Goal: Task Accomplishment & Management: Manage account settings

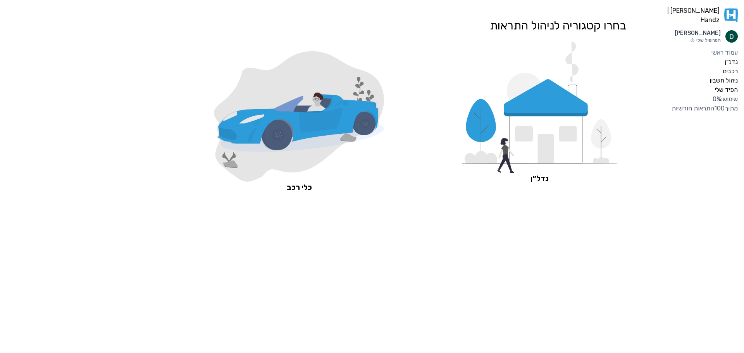
click at [548, 108] on icon at bounding box center [546, 97] width 84 height 37
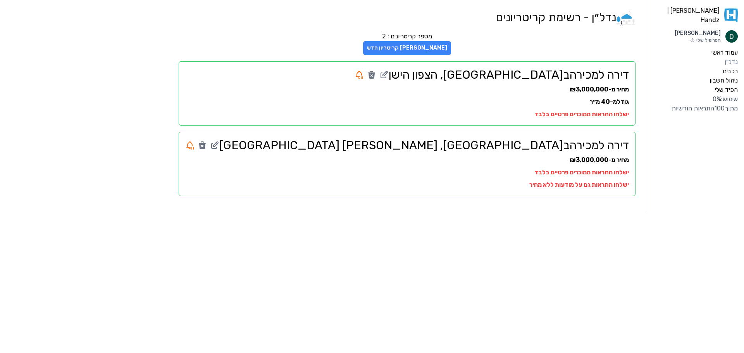
click at [451, 46] on button "[PERSON_NAME] קריטריון חדש" at bounding box center [407, 48] width 88 height 14
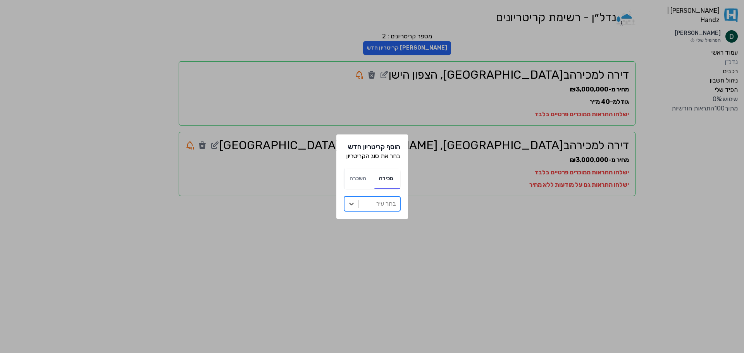
click at [374, 199] on div at bounding box center [379, 203] width 33 height 11
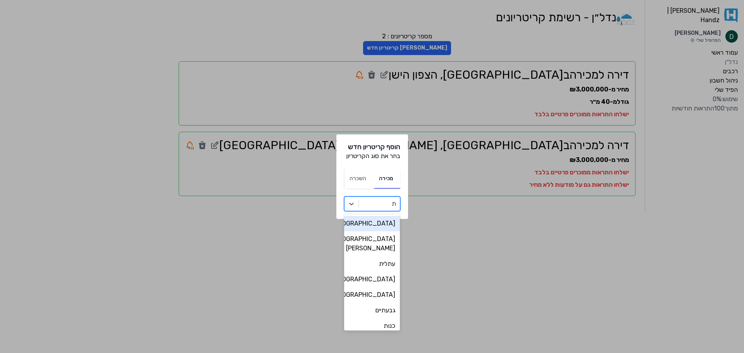
type input "תל"
click at [388, 238] on div "[GEOGRAPHIC_DATA]" at bounding box center [372, 239] width 56 height 16
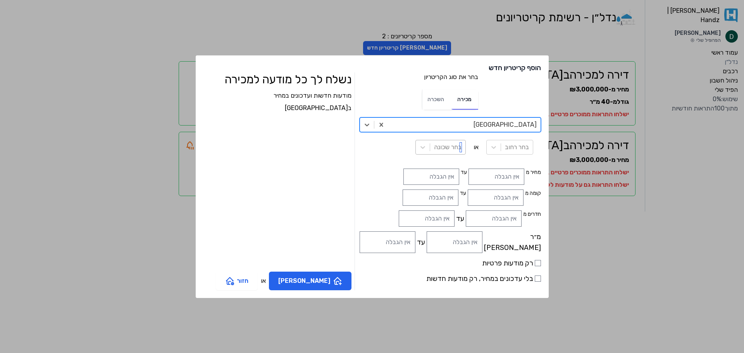
click at [434, 147] on div at bounding box center [448, 147] width 28 height 11
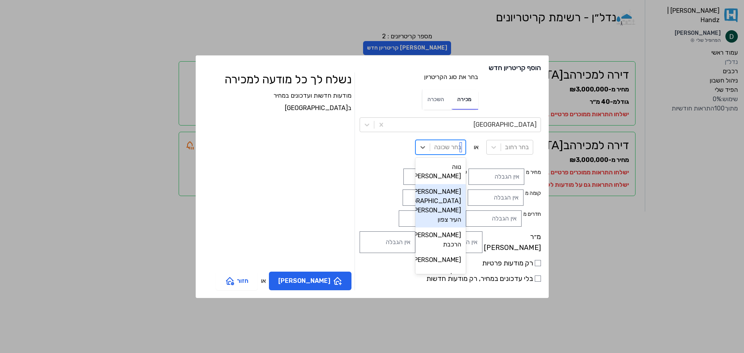
click at [419, 191] on div "[PERSON_NAME] [GEOGRAPHIC_DATA], [PERSON_NAME] העיר צפון" at bounding box center [441, 205] width 50 height 43
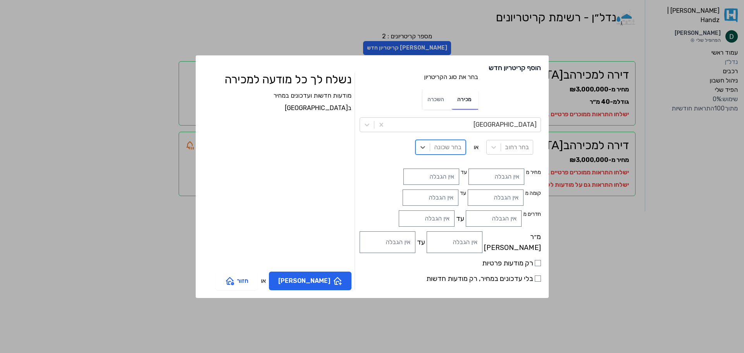
click at [434, 147] on div at bounding box center [448, 147] width 28 height 11
type input "הצ"
click at [434, 174] on div "הצפון הישן - דרום" at bounding box center [450, 176] width 32 height 34
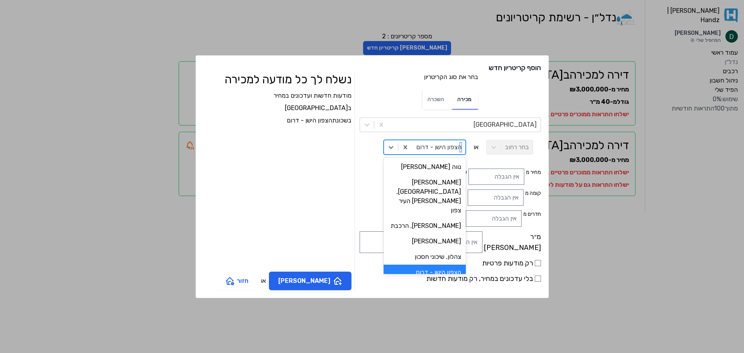
click at [435, 148] on div at bounding box center [438, 147] width 45 height 11
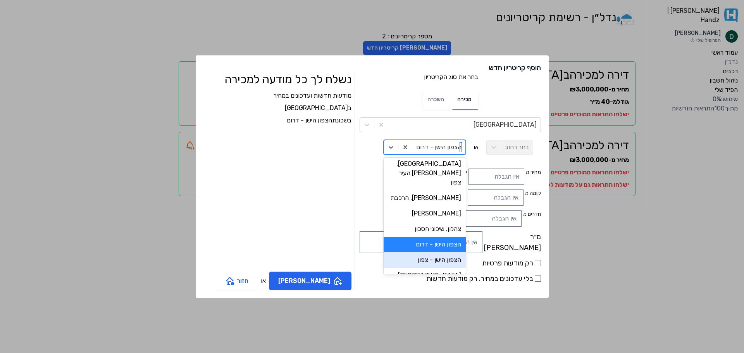
scroll to position [39, 0]
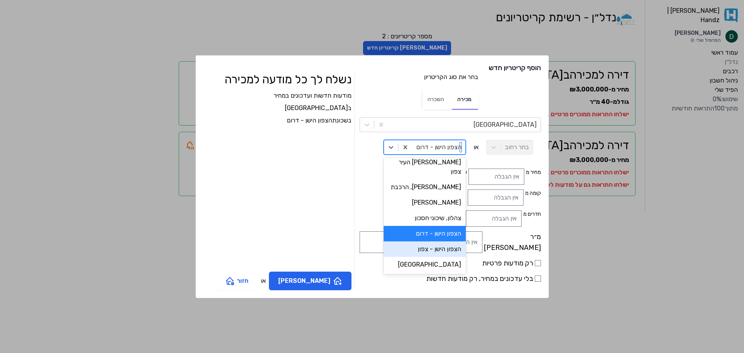
click at [433, 241] on div "הצפון הישן - צפון" at bounding box center [425, 249] width 82 height 16
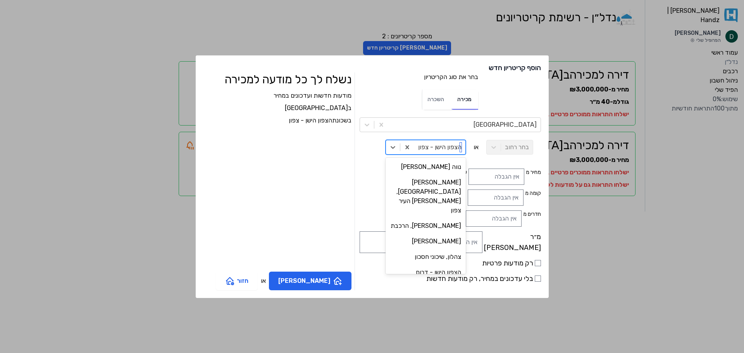
click at [427, 147] on div at bounding box center [439, 147] width 43 height 11
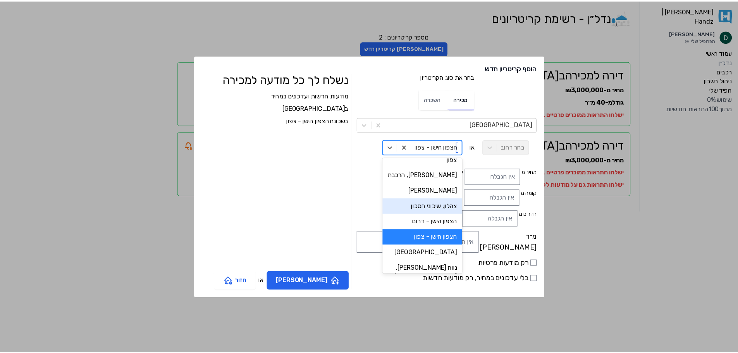
scroll to position [86, 0]
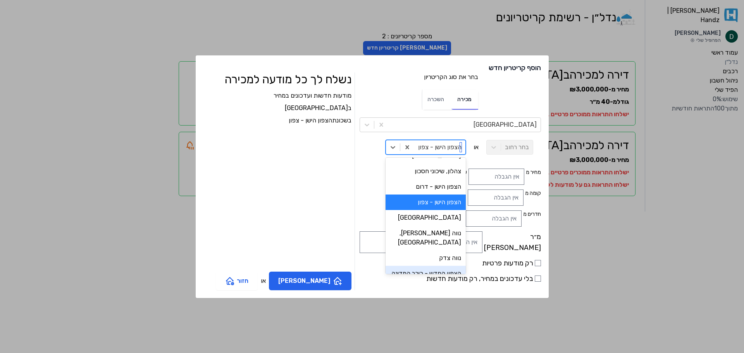
click at [428, 266] on div "הצפון החדש - כיכר המדינה" at bounding box center [426, 274] width 80 height 16
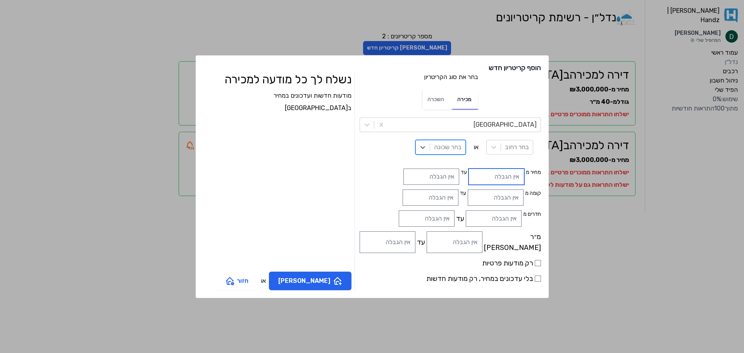
click at [473, 174] on input "text" at bounding box center [497, 177] width 56 height 16
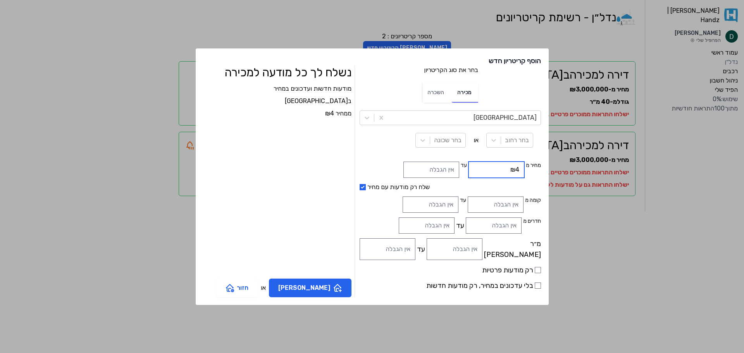
type input "₪4"
type input "₪3,000,000"
click at [434, 137] on div at bounding box center [448, 140] width 28 height 11
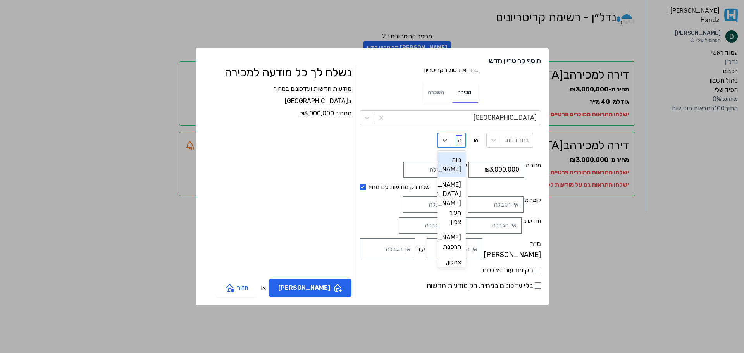
type input "הצ"
click at [434, 172] on div "הצפון הישן - דרום" at bounding box center [450, 169] width 32 height 34
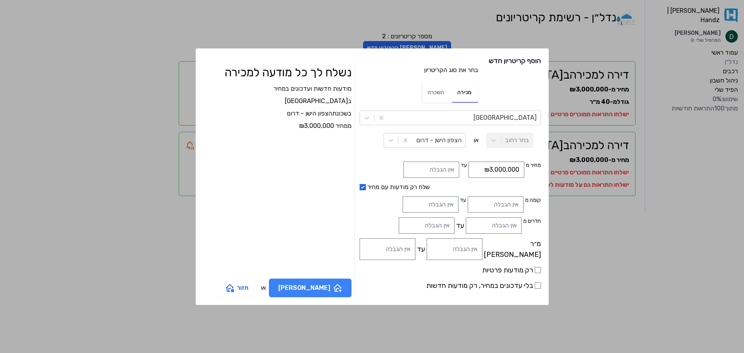
click at [342, 285] on icon "button" at bounding box center [337, 287] width 9 height 9
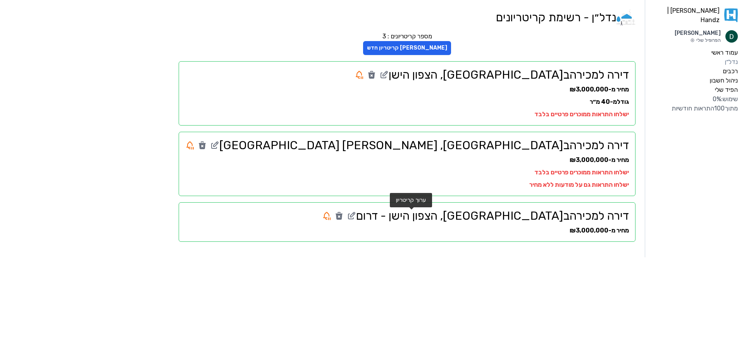
click at [355, 217] on icon at bounding box center [352, 214] width 5 height 5
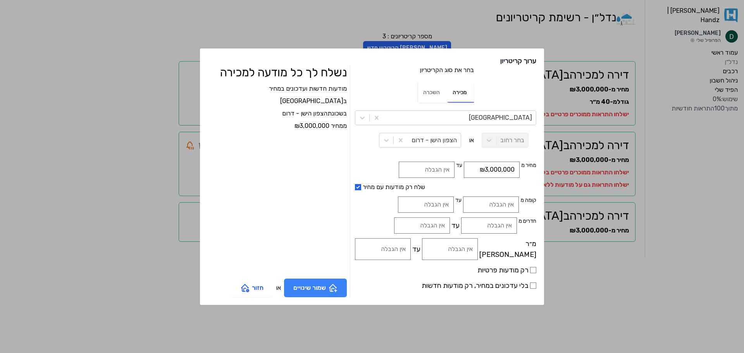
click at [321, 296] on button "שמור שינויים" at bounding box center [315, 288] width 63 height 19
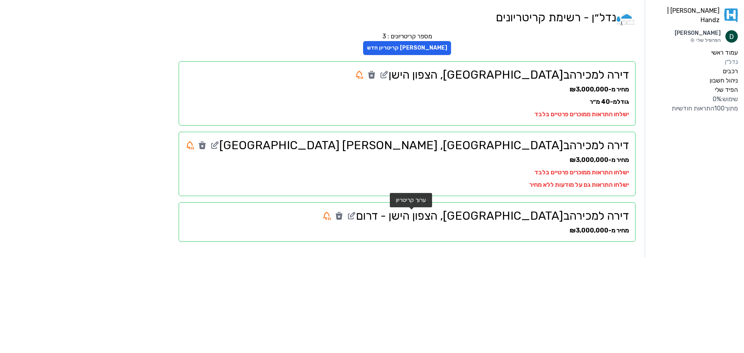
click at [506, 220] on h2 "דירה למכירה ב [GEOGRAPHIC_DATA] , [GEOGRAPHIC_DATA] - דרום" at bounding box center [407, 216] width 444 height 14
click at [356, 215] on icon at bounding box center [351, 215] width 9 height 9
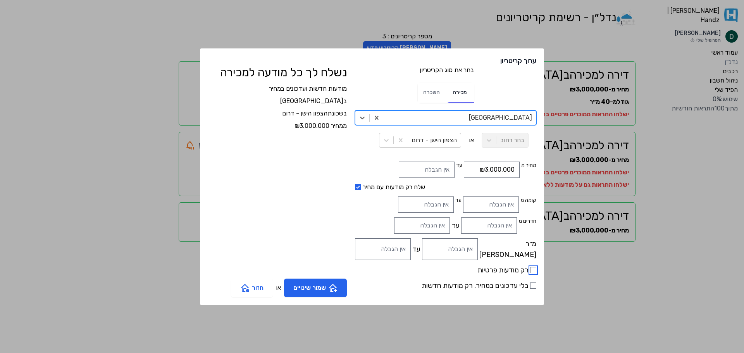
click at [530, 272] on input "רק מודעות פרטיות" at bounding box center [533, 270] width 6 height 6
checkbox input "true"
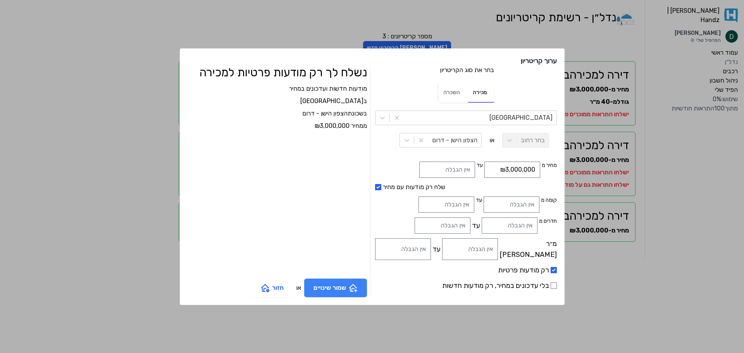
click at [367, 292] on button "שמור שינויים" at bounding box center [335, 288] width 63 height 19
click at [349, 289] on icon "button" at bounding box center [352, 287] width 9 height 9
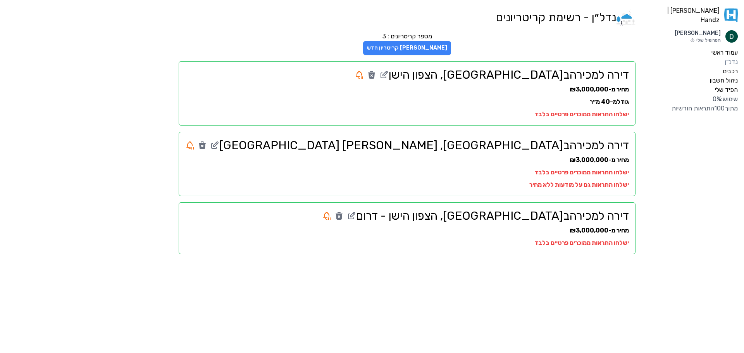
click at [451, 46] on button "[PERSON_NAME] קריטריון חדש" at bounding box center [407, 48] width 88 height 14
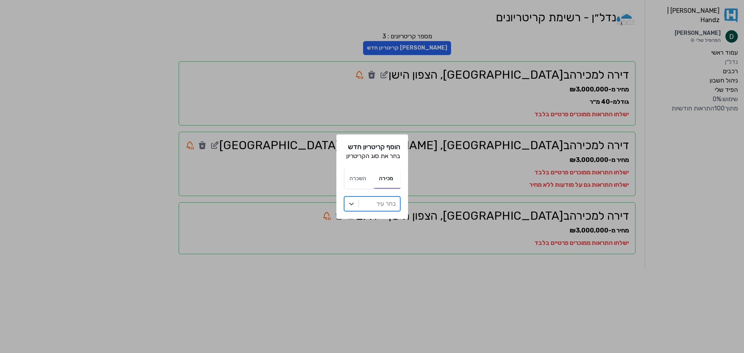
click at [370, 202] on div at bounding box center [379, 203] width 33 height 11
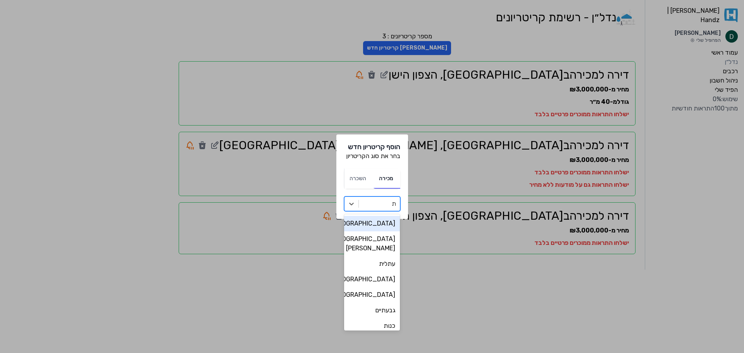
type input "תל"
click at [377, 239] on div "[GEOGRAPHIC_DATA]" at bounding box center [372, 239] width 56 height 16
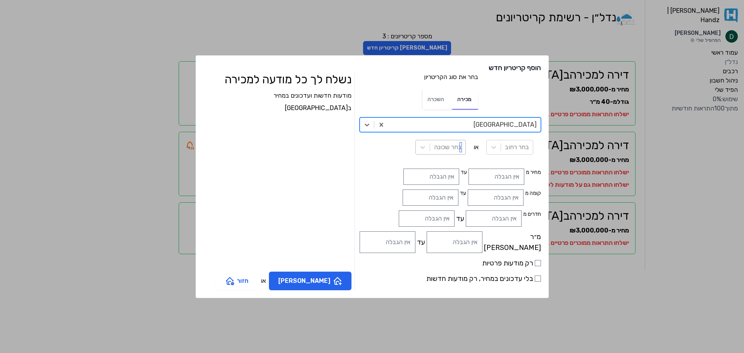
click at [434, 149] on div at bounding box center [448, 147] width 28 height 11
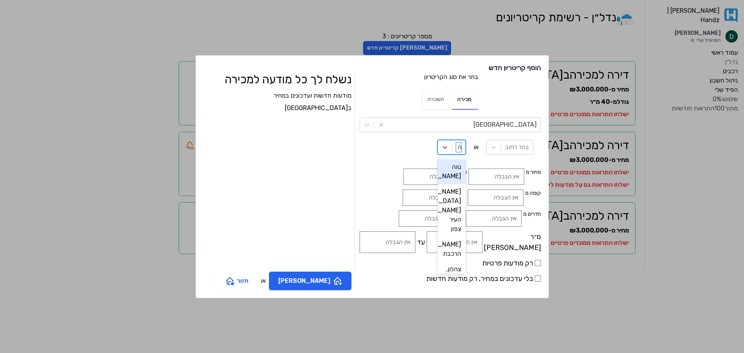
type input "הצ"
click at [434, 204] on div "הצפון הישן - צפון" at bounding box center [450, 210] width 32 height 34
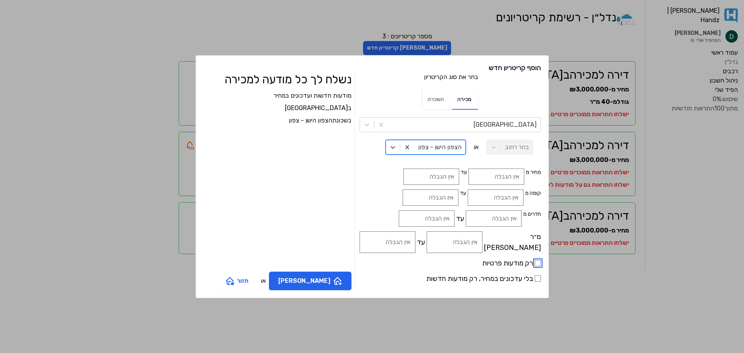
click at [535, 265] on input "רק מודעות פרטיות" at bounding box center [538, 263] width 6 height 6
checkbox input "true"
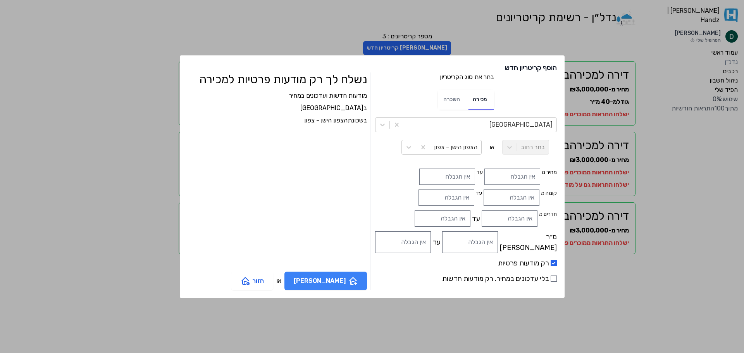
click at [347, 284] on button "[PERSON_NAME]" at bounding box center [326, 281] width 83 height 19
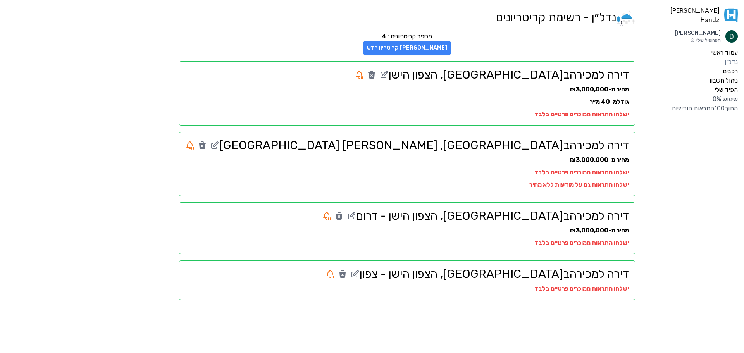
click at [451, 49] on button "[PERSON_NAME] קריטריון חדש" at bounding box center [407, 48] width 88 height 14
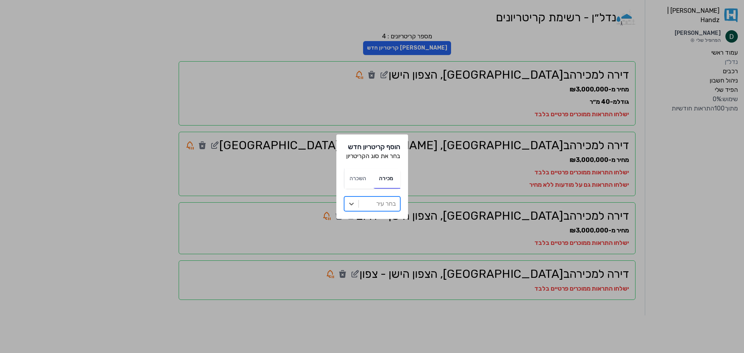
click at [369, 204] on div at bounding box center [379, 203] width 33 height 11
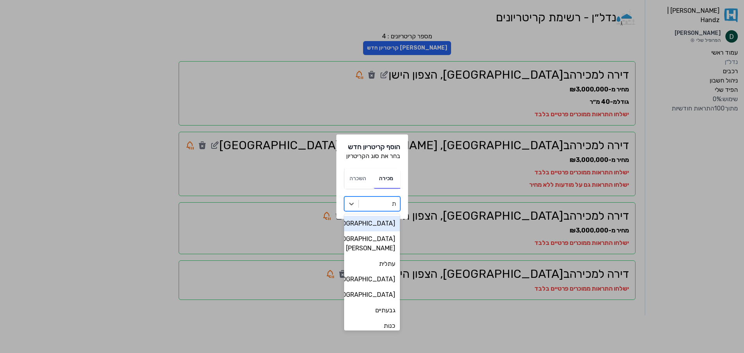
type input "תל"
click at [384, 243] on div "[GEOGRAPHIC_DATA]" at bounding box center [372, 239] width 56 height 16
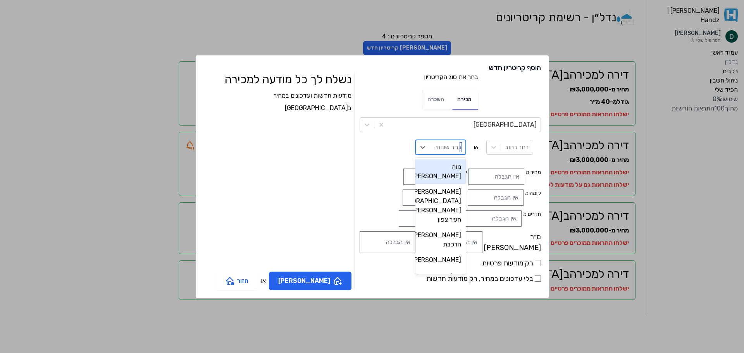
click at [434, 149] on div at bounding box center [448, 147] width 28 height 11
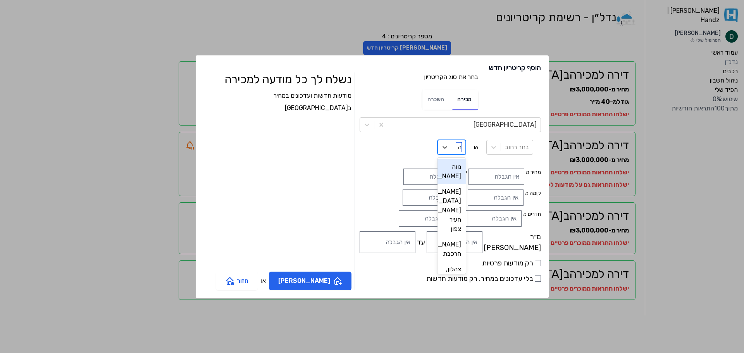
type input "הצ"
click at [434, 250] on div "הצפון החדש - כיכר המדינה" at bounding box center [450, 249] width 32 height 43
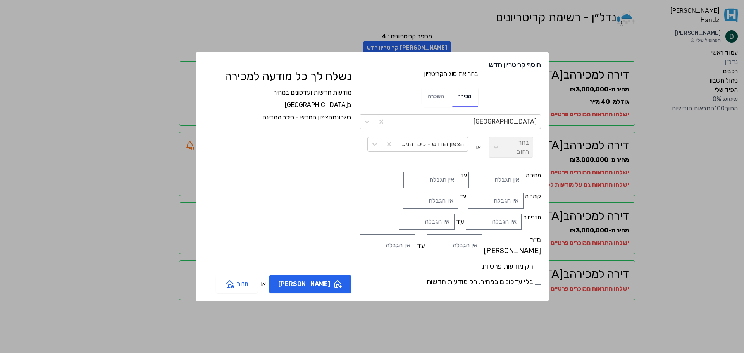
click at [508, 263] on label "רק מודעות פרטיות" at bounding box center [450, 266] width 181 height 11
click at [535, 263] on input "רק מודעות פרטיות" at bounding box center [538, 266] width 6 height 6
checkbox input "true"
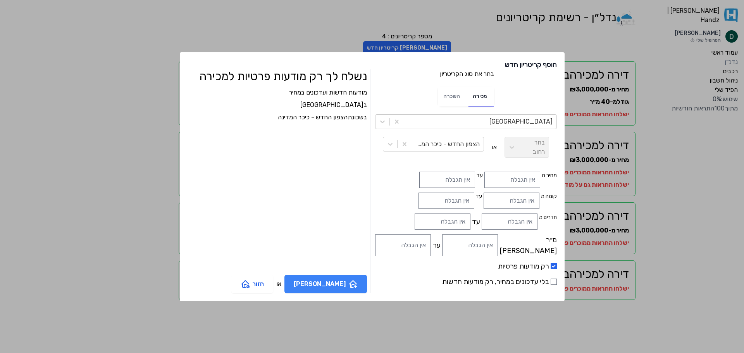
click at [354, 285] on icon "button" at bounding box center [352, 283] width 9 height 9
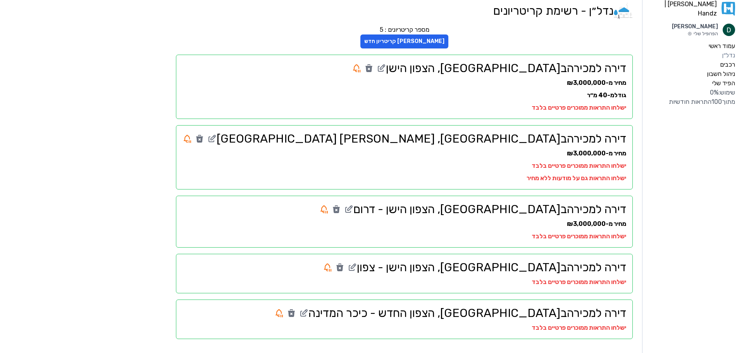
scroll to position [8, 0]
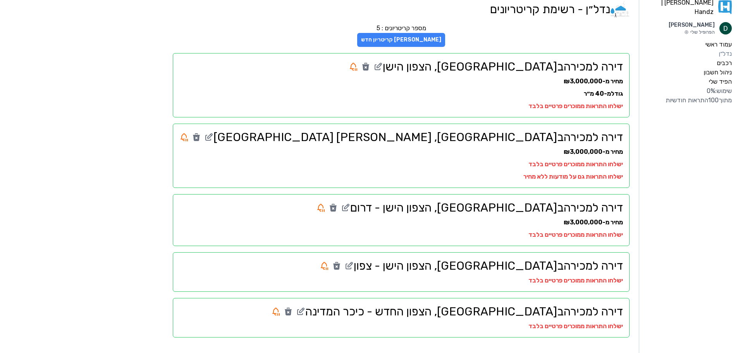
click at [445, 37] on button "[PERSON_NAME] קריטריון חדש" at bounding box center [401, 40] width 88 height 14
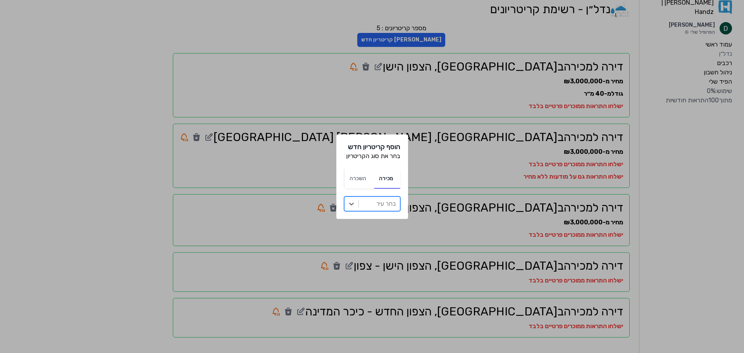
click at [373, 207] on div at bounding box center [379, 203] width 33 height 11
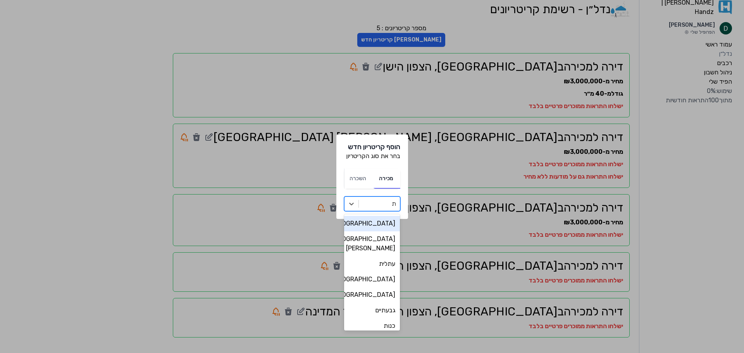
type input "תל"
click at [370, 235] on div "[GEOGRAPHIC_DATA]" at bounding box center [372, 239] width 56 height 16
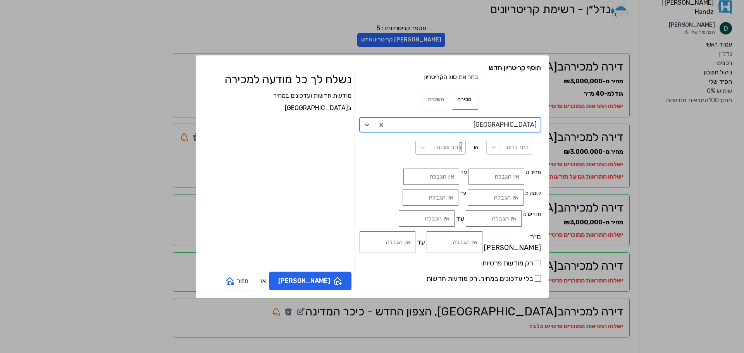
click at [434, 149] on div at bounding box center [448, 147] width 28 height 11
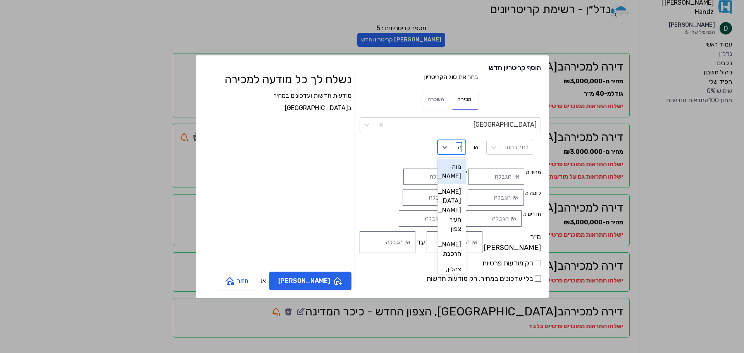
type input "הצ"
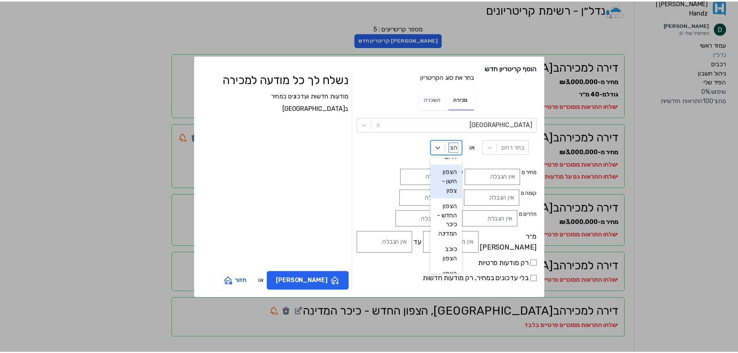
scroll to position [78, 0]
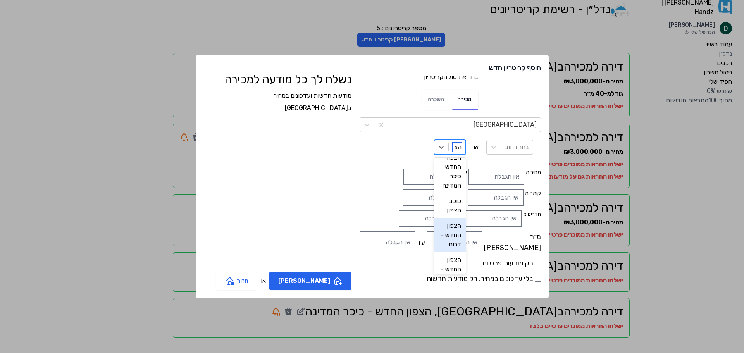
click at [434, 236] on div "הצפון החדש - דרום" at bounding box center [450, 235] width 32 height 34
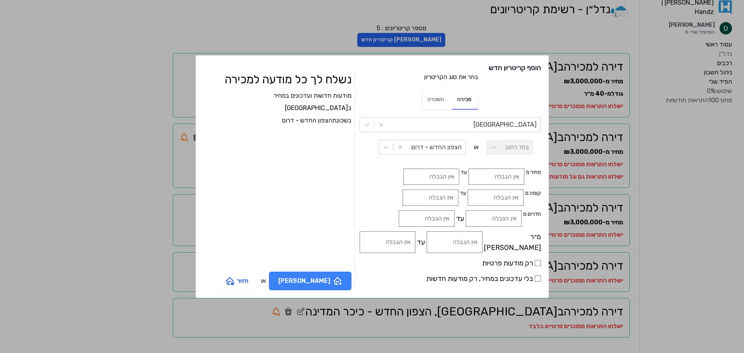
click at [352, 282] on button "[PERSON_NAME]" at bounding box center [310, 281] width 83 height 19
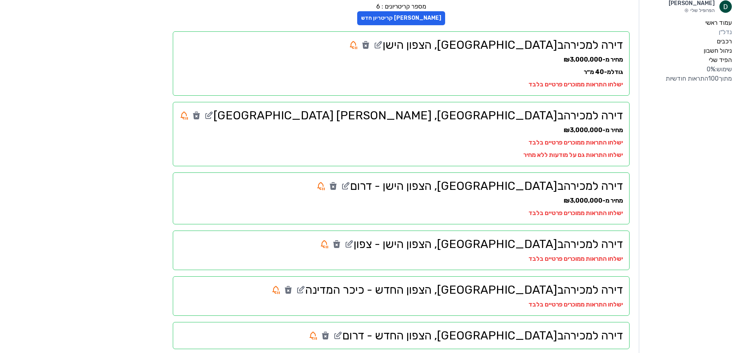
scroll to position [41, 0]
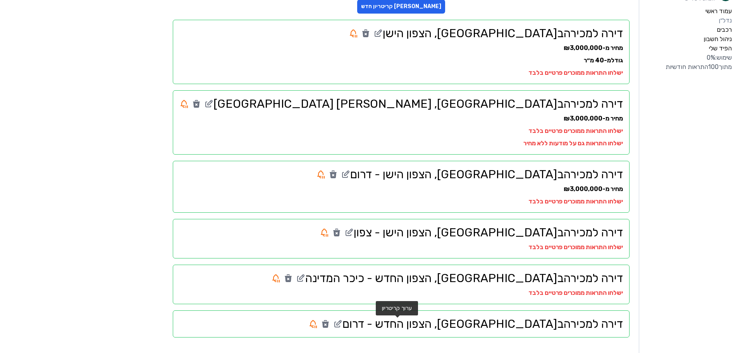
click at [343, 325] on icon at bounding box center [337, 323] width 9 height 9
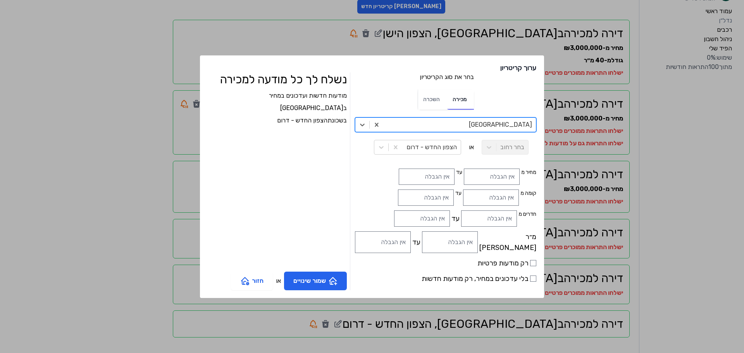
click at [503, 263] on label "רק מודעות פרטיות" at bounding box center [445, 263] width 181 height 11
click at [530, 263] on input "רק מודעות פרטיות" at bounding box center [533, 263] width 6 height 6
checkbox input "true"
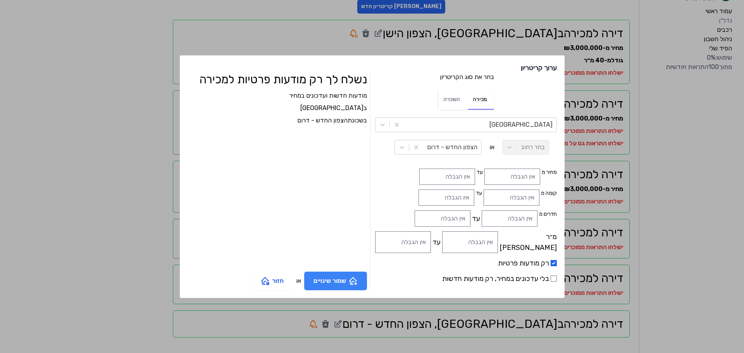
click at [356, 283] on icon "button" at bounding box center [356, 284] width 0 height 2
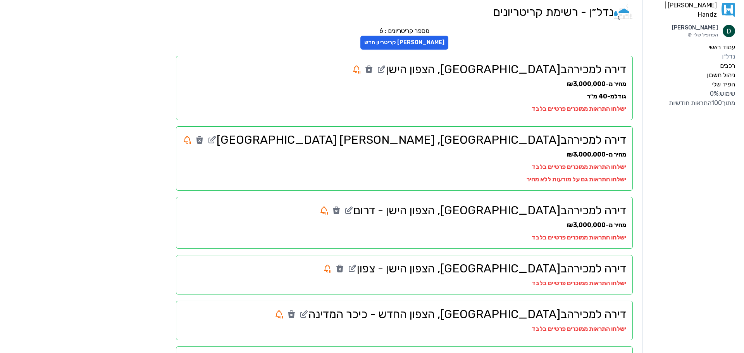
scroll to position [0, 0]
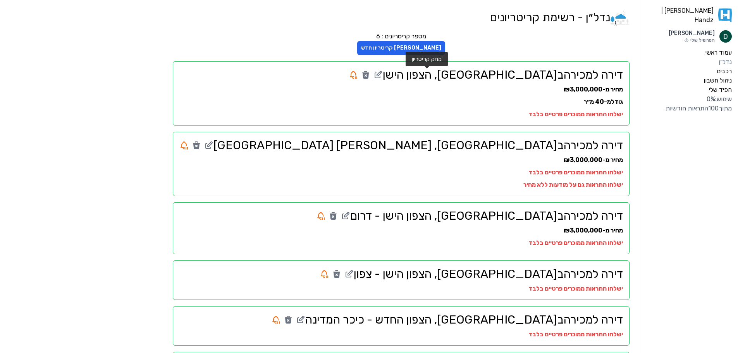
click at [369, 76] on icon at bounding box center [365, 75] width 7 height 6
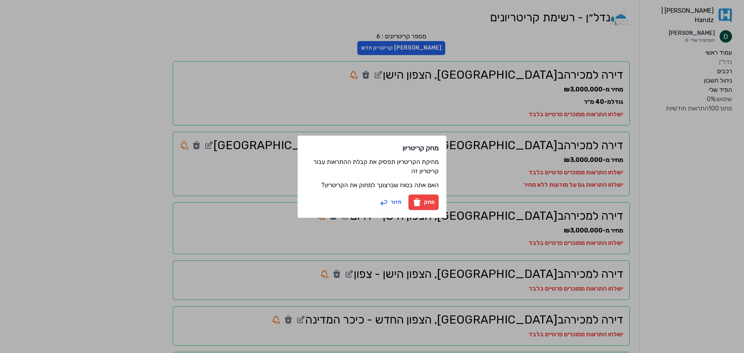
click at [427, 198] on button "מחק" at bounding box center [424, 203] width 30 height 16
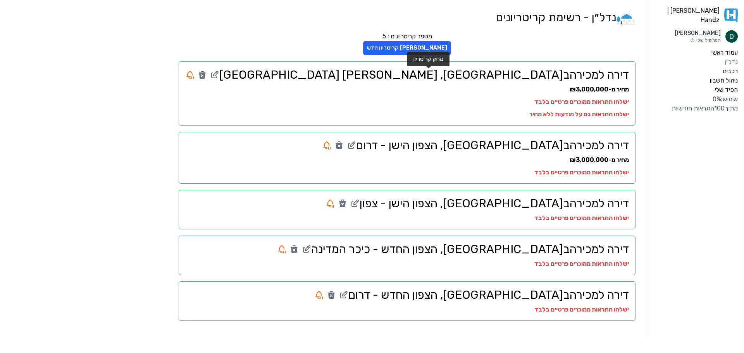
click at [206, 74] on icon at bounding box center [202, 75] width 7 height 6
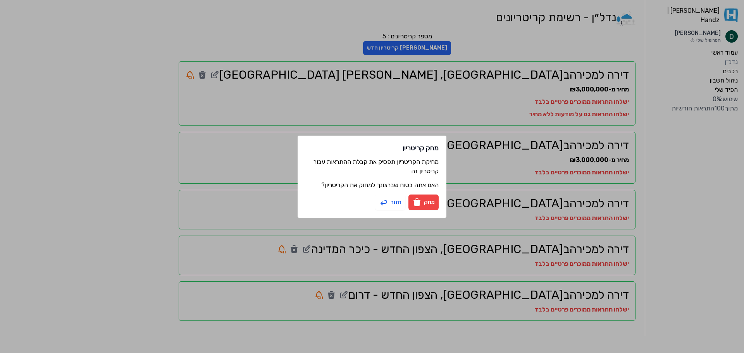
click at [419, 202] on icon "button" at bounding box center [417, 203] width 7 height 6
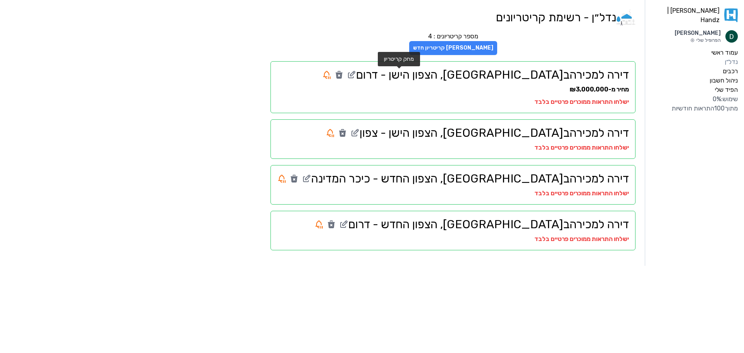
click at [495, 47] on button "[PERSON_NAME] קריטריון חדש" at bounding box center [453, 48] width 88 height 14
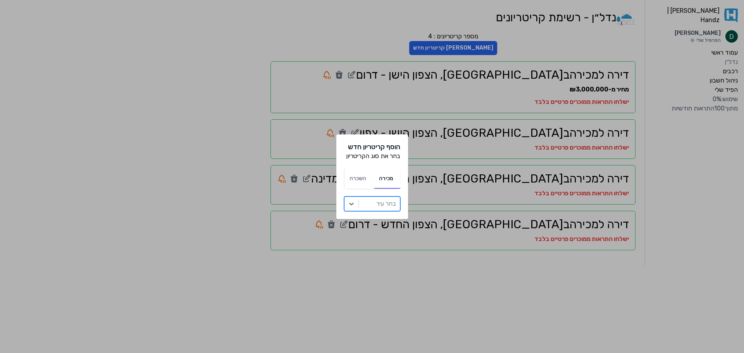
click at [385, 205] on div at bounding box center [379, 203] width 33 height 11
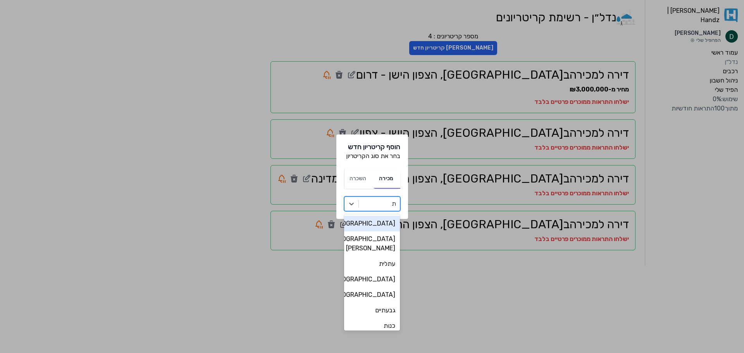
type input "תל"
click at [381, 235] on div "[GEOGRAPHIC_DATA]" at bounding box center [372, 239] width 56 height 16
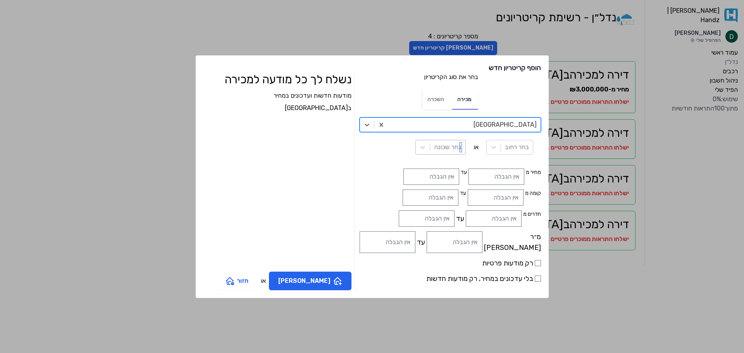
click at [434, 148] on div at bounding box center [448, 147] width 28 height 11
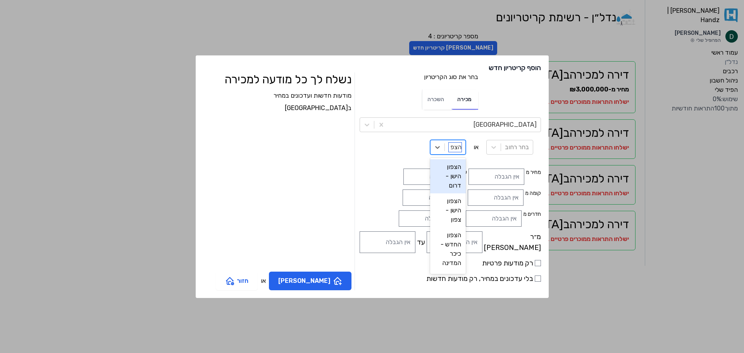
type input "הצפו"
click at [429, 232] on div "הצפון הישן- צפון" at bounding box center [447, 244] width 37 height 25
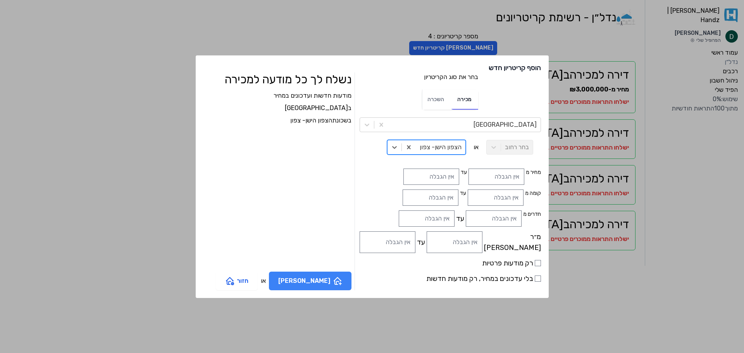
click at [341, 279] on icon "button" at bounding box center [337, 281] width 7 height 7
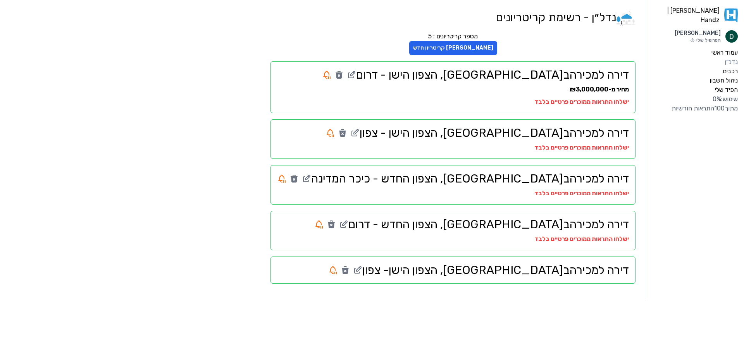
click at [470, 276] on h2 "דירה למכירה ב [GEOGRAPHIC_DATA] , [GEOGRAPHIC_DATA]- צפון" at bounding box center [453, 270] width 352 height 14
click at [362, 273] on icon at bounding box center [357, 270] width 9 height 9
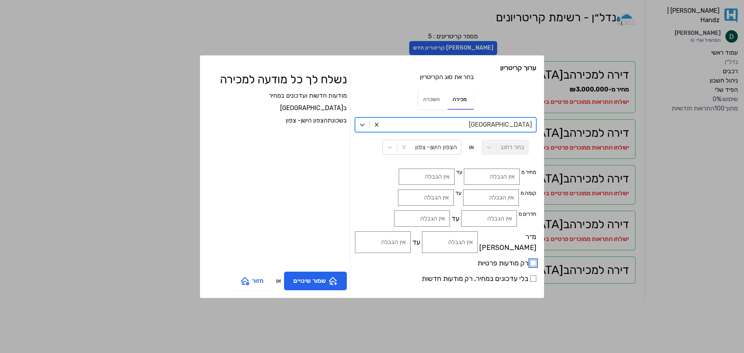
click at [530, 260] on input "רק מודעות פרטיות" at bounding box center [533, 263] width 6 height 6
checkbox input "true"
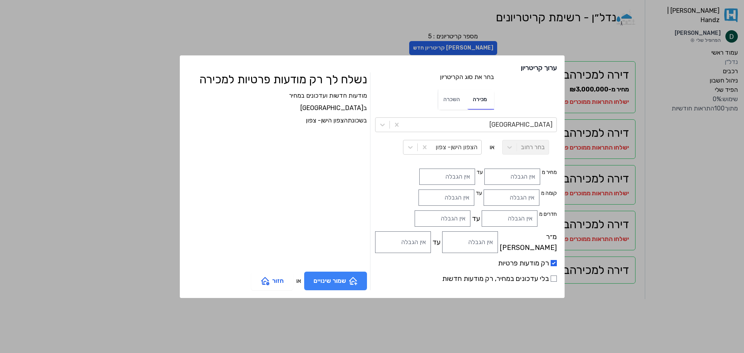
click at [347, 273] on button "שמור שינויים" at bounding box center [335, 281] width 63 height 19
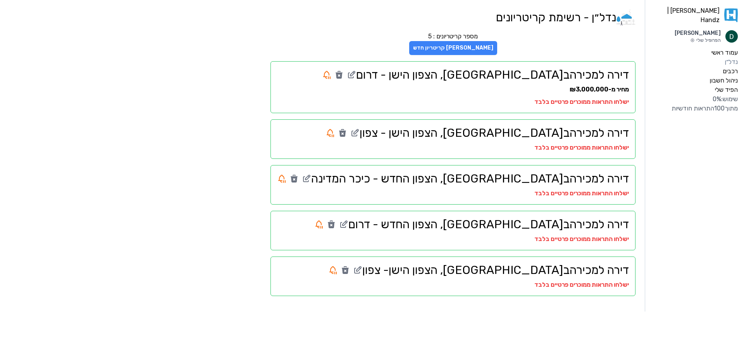
click at [466, 45] on button "[PERSON_NAME] קריטריון חדש" at bounding box center [453, 48] width 88 height 14
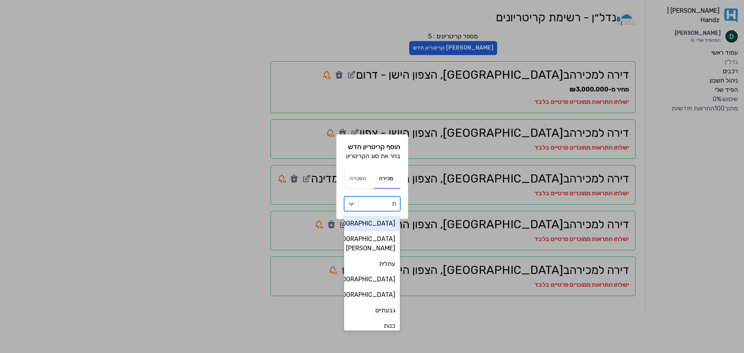
type input "תל"
click at [374, 242] on div "[GEOGRAPHIC_DATA]" at bounding box center [372, 239] width 56 height 16
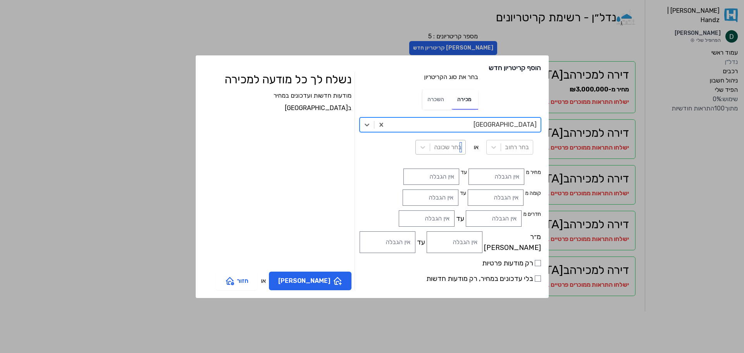
click at [434, 148] on div at bounding box center [448, 147] width 28 height 11
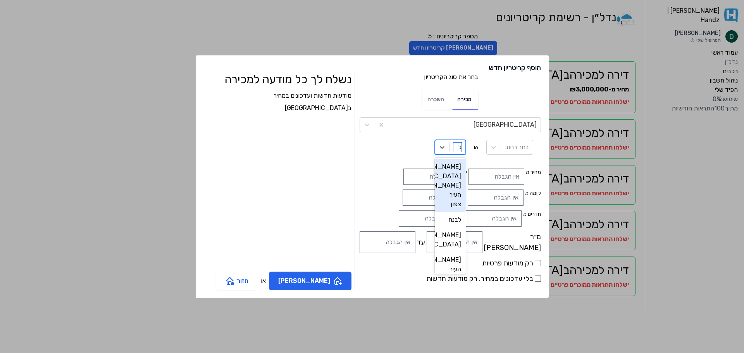
type input "[PERSON_NAME]"
click at [435, 197] on div "[PERSON_NAME] [GEOGRAPHIC_DATA], [PERSON_NAME] העיר צפון" at bounding box center [450, 185] width 31 height 53
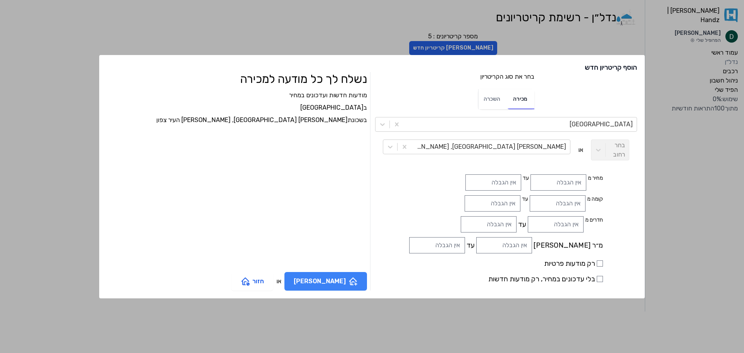
click at [346, 276] on button "[PERSON_NAME]" at bounding box center [326, 281] width 83 height 19
click at [495, 259] on div "דירה למכירה ב [GEOGRAPHIC_DATA] , [GEOGRAPHIC_DATA]- צפון ישלחו התראות ממוכרים …" at bounding box center [453, 277] width 365 height 40
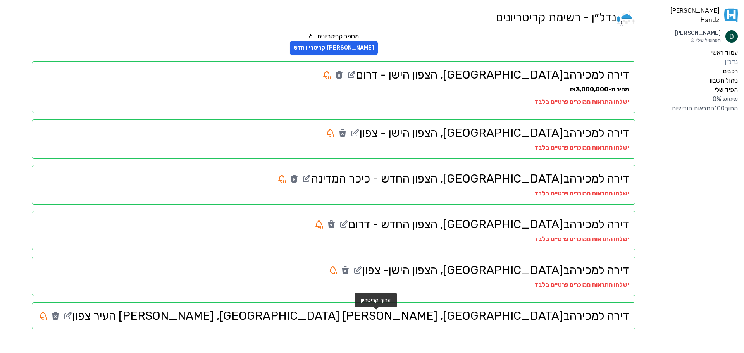
click at [71, 315] on icon at bounding box center [69, 314] width 5 height 5
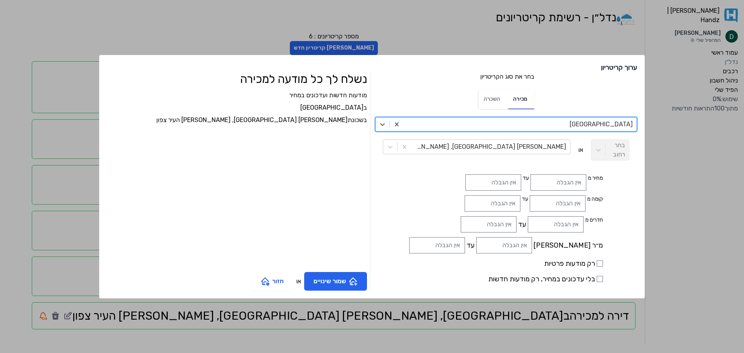
click at [495, 262] on label "רק מודעות פרטיות" at bounding box center [506, 263] width 194 height 11
click at [597, 262] on input "רק מודעות פרטיות" at bounding box center [600, 263] width 6 height 6
checkbox input "true"
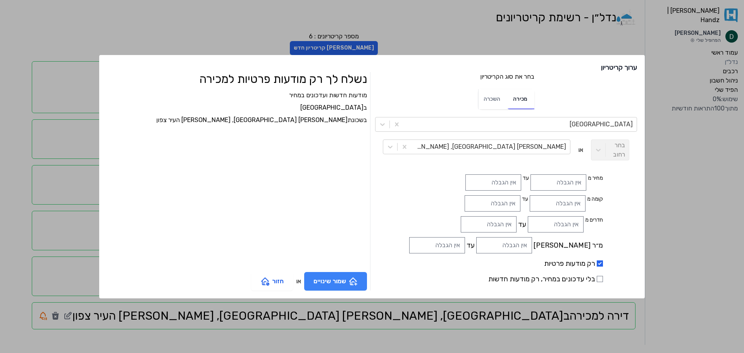
click at [337, 284] on button "שמור שינויים" at bounding box center [335, 281] width 63 height 19
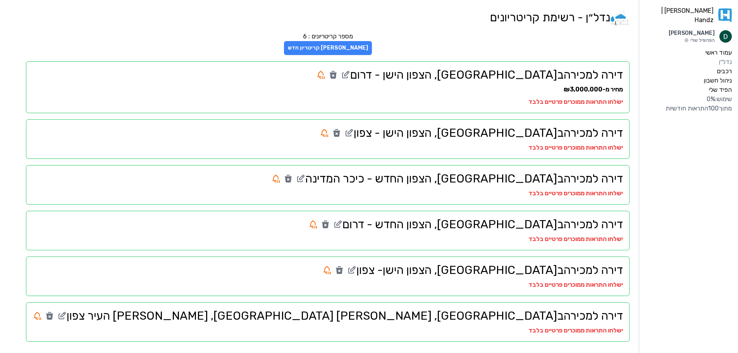
click at [372, 49] on button "[PERSON_NAME] קריטריון חדש" at bounding box center [328, 48] width 88 height 14
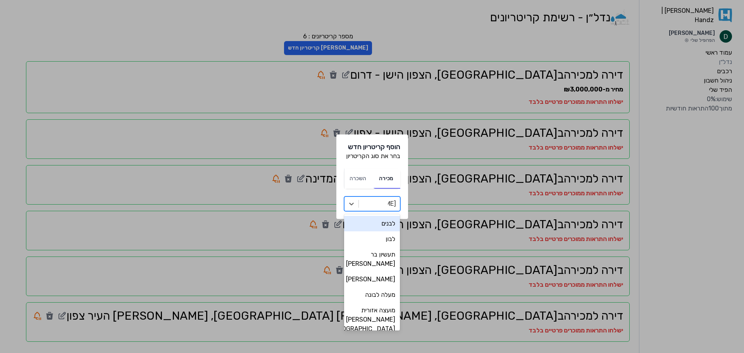
type input "ל"
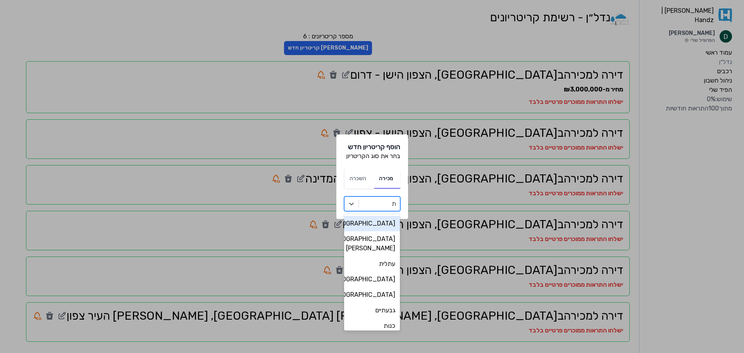
type input "תל"
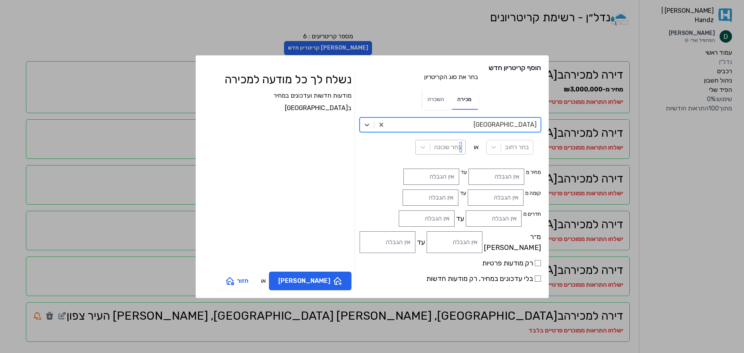
click at [434, 152] on div at bounding box center [448, 147] width 28 height 11
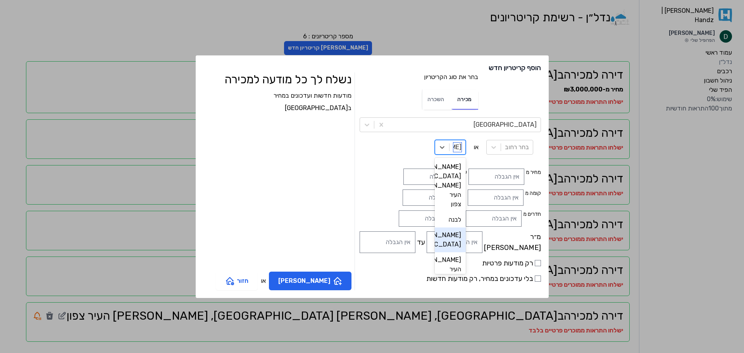
scroll to position [5, 0]
click at [454, 147] on input "[PERSON_NAME]" at bounding box center [458, 147] width 8 height 9
type input "מ"
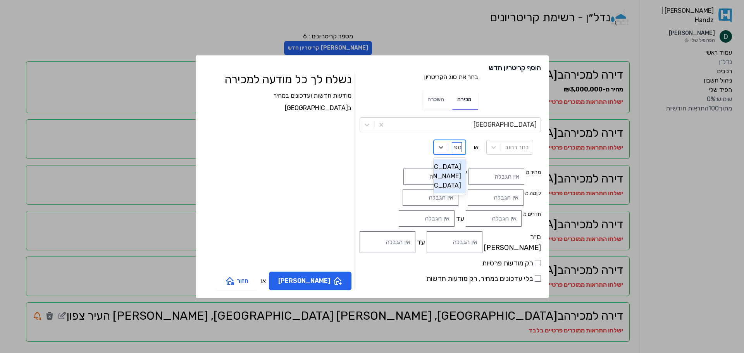
type input "מ"
type input "צפוני"
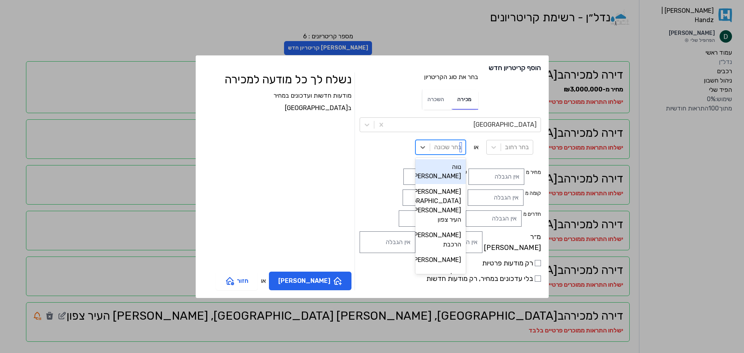
click at [434, 149] on div at bounding box center [448, 147] width 28 height 11
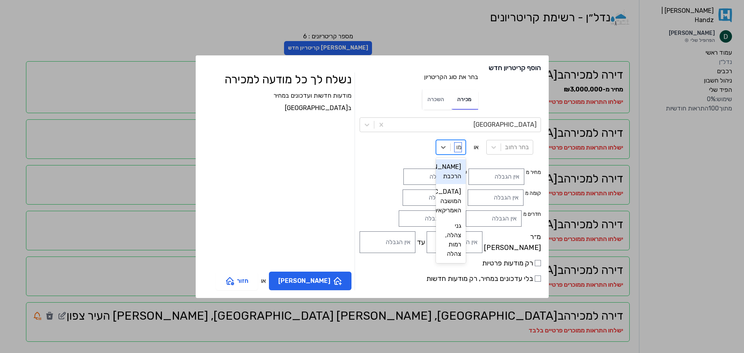
type input "מונ"
click at [434, 171] on div "[PERSON_NAME], הרכבת" at bounding box center [450, 171] width 32 height 25
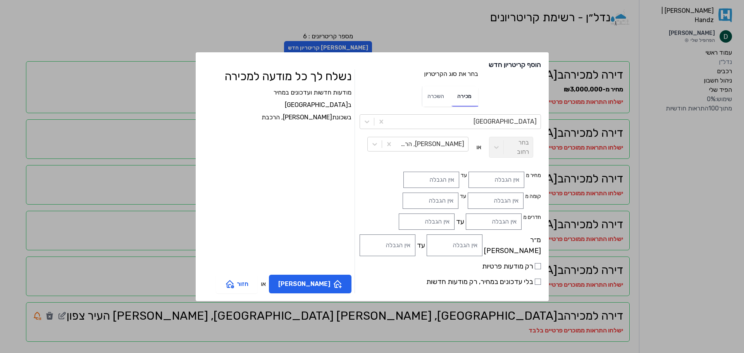
click at [492, 265] on label "רק מודעות פרטיות" at bounding box center [450, 266] width 181 height 11
click at [535, 265] on input "רק מודעות פרטיות" at bounding box center [538, 266] width 6 height 6
checkbox input "true"
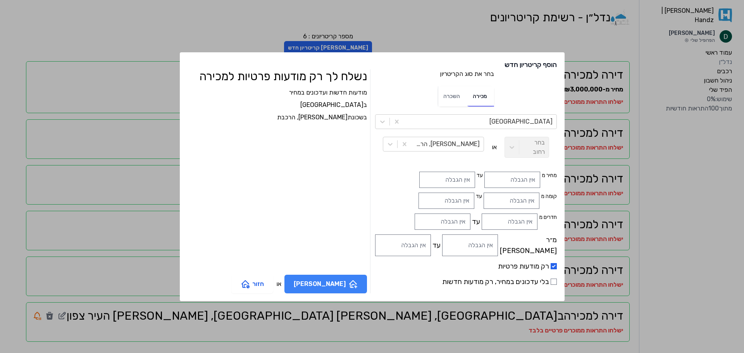
click at [345, 280] on button "[PERSON_NAME]" at bounding box center [326, 284] width 83 height 19
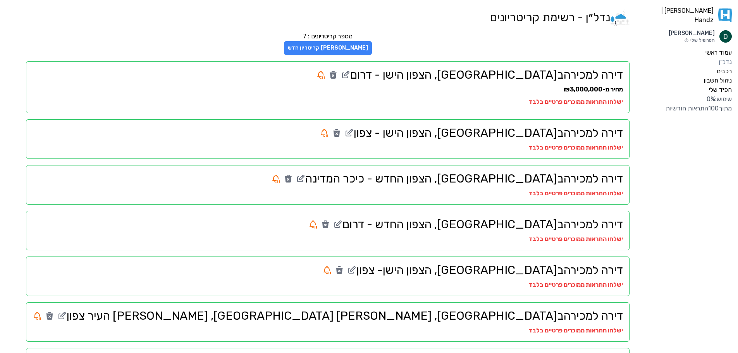
click at [372, 44] on button "[PERSON_NAME] קריטריון חדש" at bounding box center [328, 48] width 88 height 14
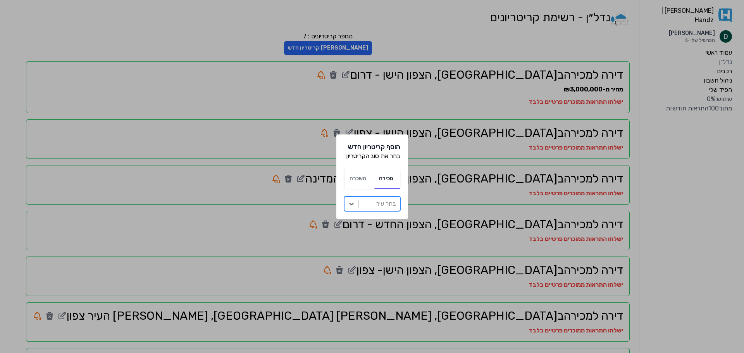
click at [376, 204] on div at bounding box center [379, 203] width 33 height 11
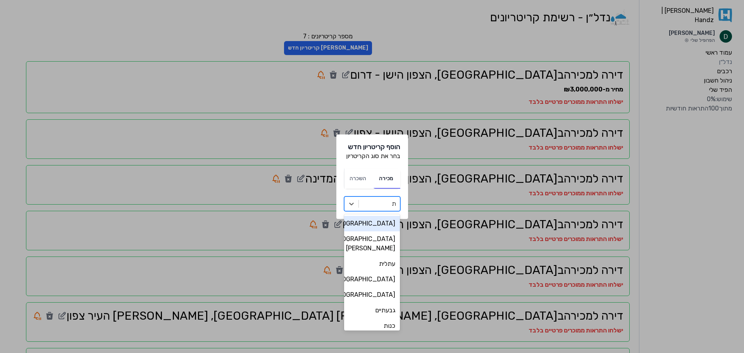
type input "תל"
click at [378, 243] on div "[GEOGRAPHIC_DATA]" at bounding box center [372, 239] width 56 height 16
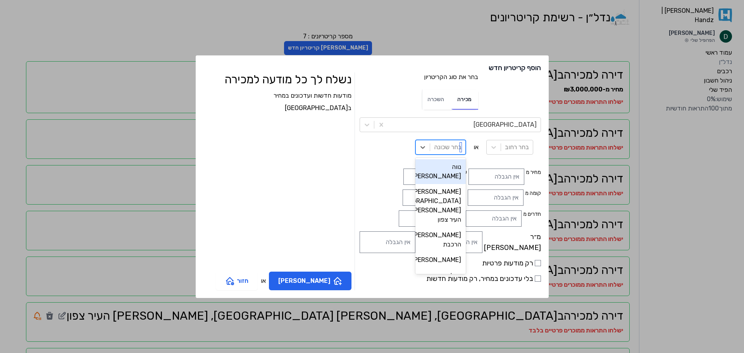
click at [434, 152] on div at bounding box center [448, 147] width 28 height 11
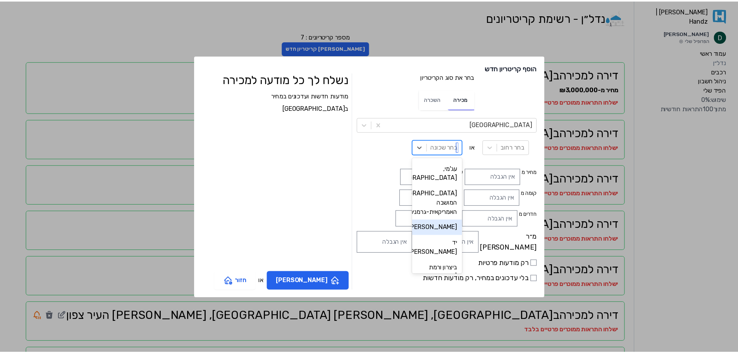
scroll to position [233, 0]
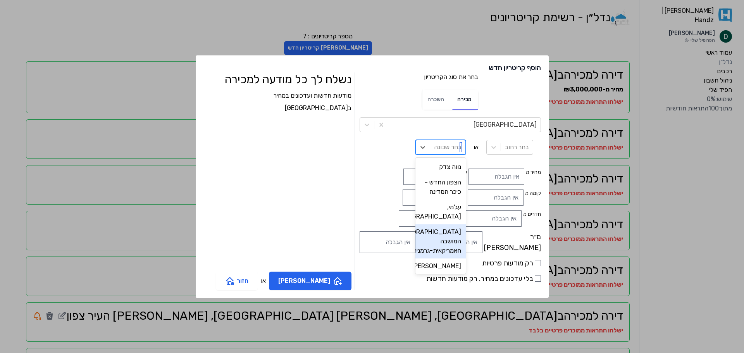
click at [416, 224] on div "[GEOGRAPHIC_DATA], המושבה האמריקאית-גרמנית" at bounding box center [441, 241] width 50 height 34
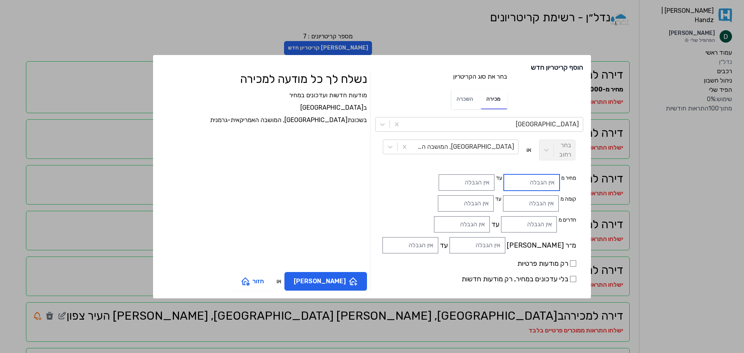
click at [504, 185] on input "text" at bounding box center [532, 182] width 56 height 16
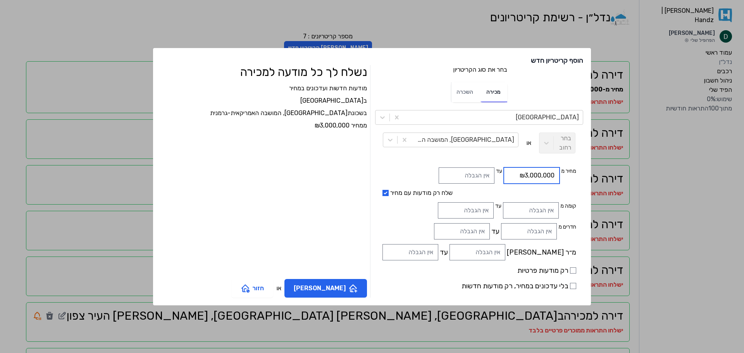
type input "₪3,000,000"
click at [514, 271] on label "רק מודעות פרטיות" at bounding box center [480, 270] width 194 height 11
click at [570, 271] on input "רק מודעות פרטיות" at bounding box center [573, 270] width 6 height 6
checkbox input "true"
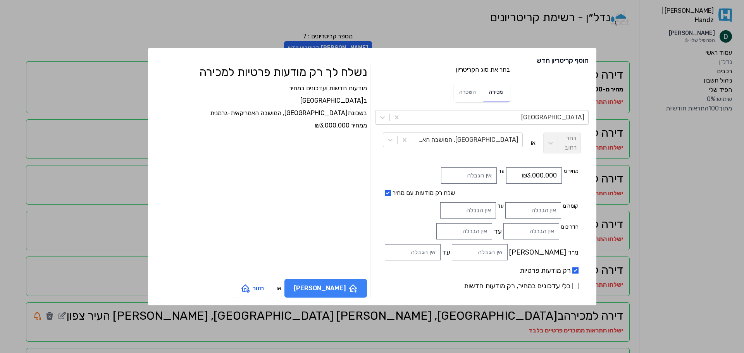
click at [344, 291] on button "[PERSON_NAME]" at bounding box center [326, 288] width 83 height 19
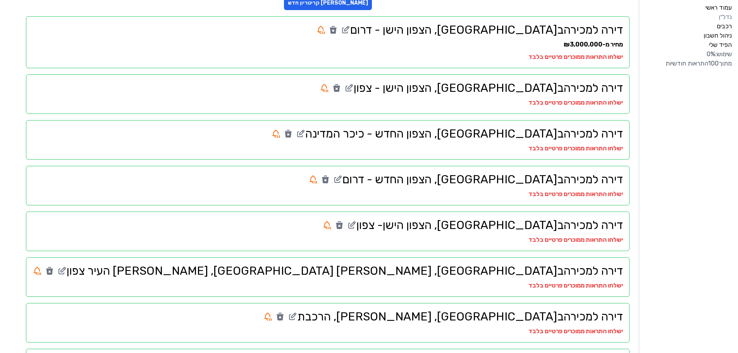
scroll to position [0, 0]
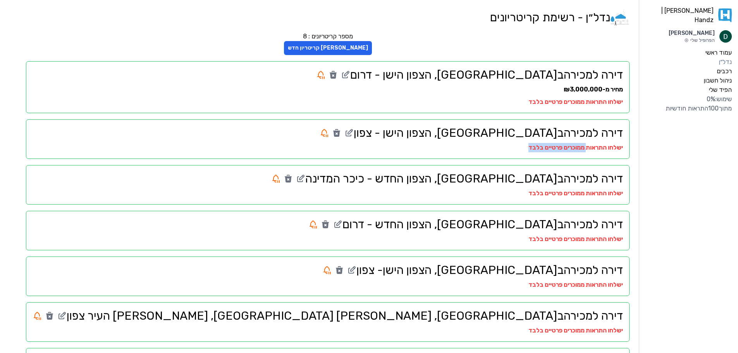
drag, startPoint x: 586, startPoint y: 146, endPoint x: 516, endPoint y: 153, distance: 70.1
click at [516, 153] on div "דירה למכירה ב [GEOGRAPHIC_DATA] , [GEOGRAPHIC_DATA] - צפון ישלחו התראות ממוכרים…" at bounding box center [328, 139] width 604 height 40
click at [584, 191] on strong "ישלחו התראות ממוכרים פרטיים בלבד" at bounding box center [576, 193] width 95 height 7
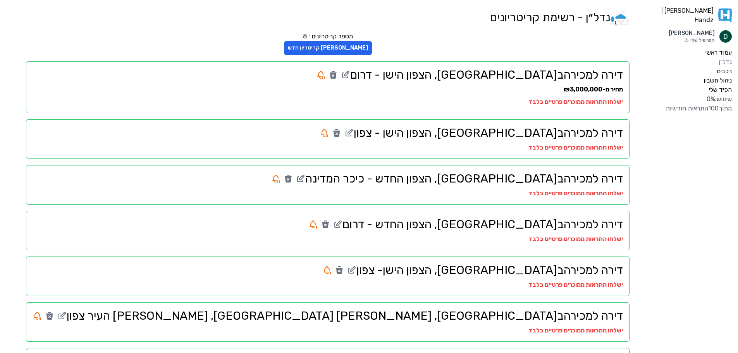
click at [587, 99] on strong "ישלחו התראות ממוכרים פרטיים בלבד" at bounding box center [576, 101] width 95 height 7
click at [587, 100] on strong "ישלחו התראות ממוכרים פרטיים בלבד" at bounding box center [576, 101] width 95 height 7
click at [605, 203] on div "דירה למכירה ב [GEOGRAPHIC_DATA] , הצפון החדש - כיכר המדינה ישלחו התראות ממוכרים…" at bounding box center [328, 185] width 604 height 40
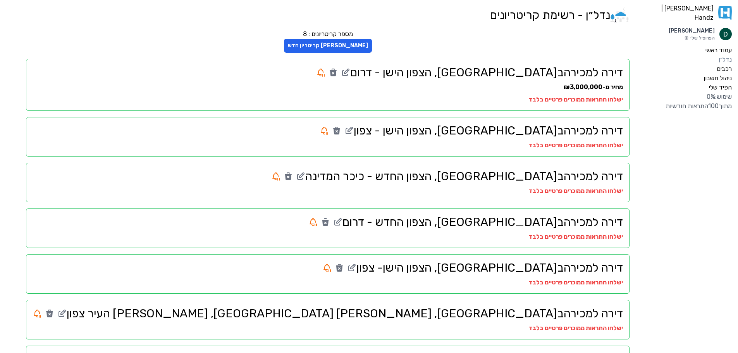
scroll to position [108, 0]
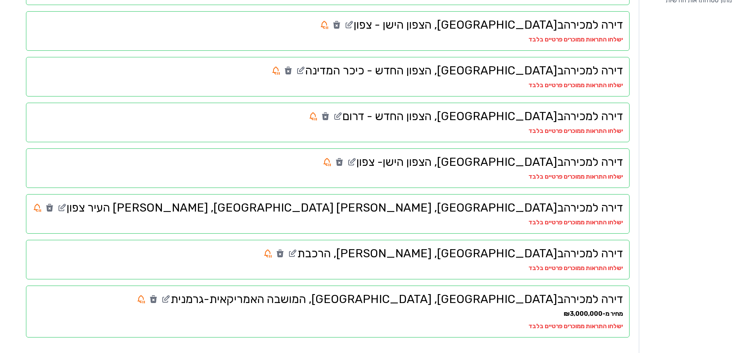
click at [582, 267] on strong "ישלחו התראות ממוכרים פרטיים בלבד" at bounding box center [576, 267] width 95 height 7
click at [568, 164] on h2 "דירה למכירה ב [GEOGRAPHIC_DATA] , [GEOGRAPHIC_DATA]- צפון" at bounding box center [328, 162] width 591 height 14
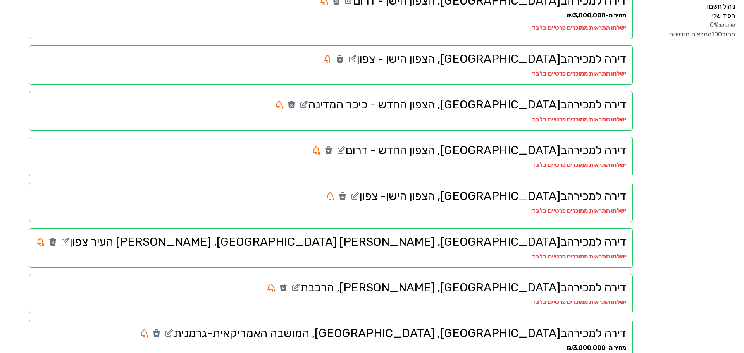
scroll to position [0, 0]
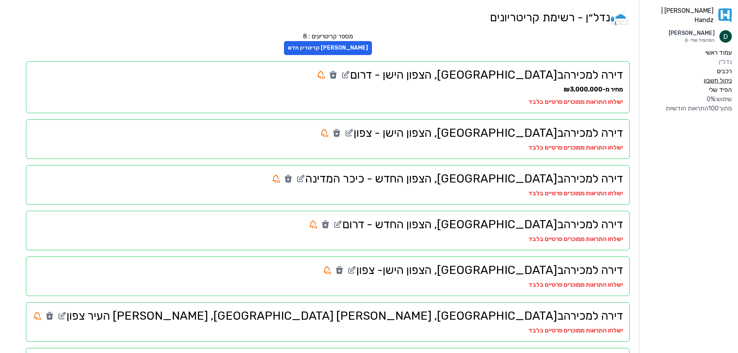
click at [729, 76] on label "ניהול חשבון" at bounding box center [718, 80] width 28 height 9
